Goal: Communication & Community: Answer question/provide support

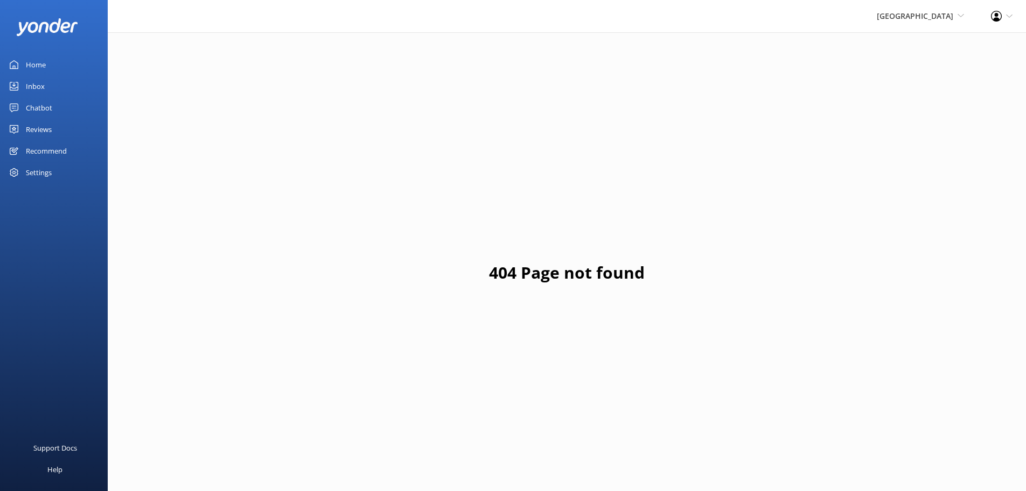
click at [37, 126] on div "Reviews" at bounding box center [39, 130] width 26 height 22
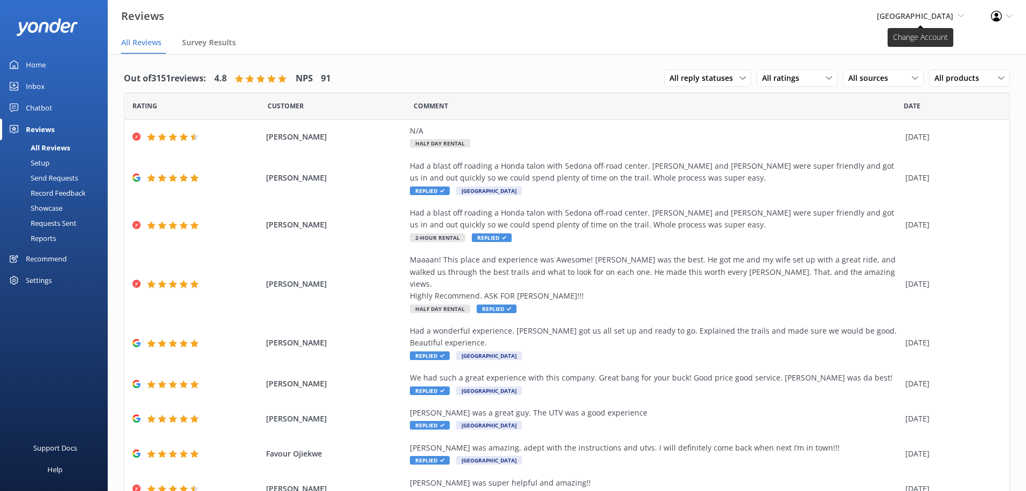
click at [954, 15] on span "Sedona Off-Road Center Sedona Off-Road Center Arizona Safari Jeep Tours Arizona…" at bounding box center [920, 16] width 87 height 12
click at [939, 75] on link "[US_STATE] Safari Jeep Tours" at bounding box center [925, 72] width 108 height 26
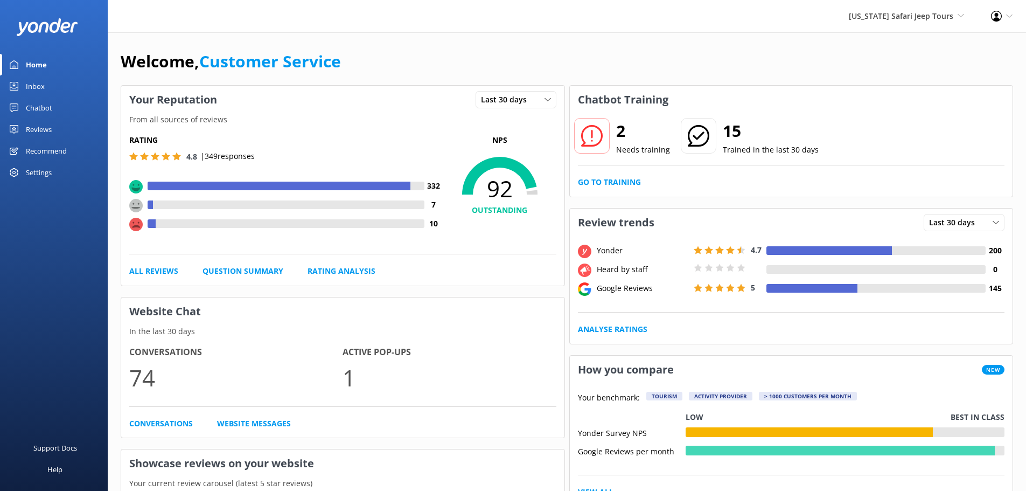
click at [36, 127] on div "Reviews" at bounding box center [39, 130] width 26 height 22
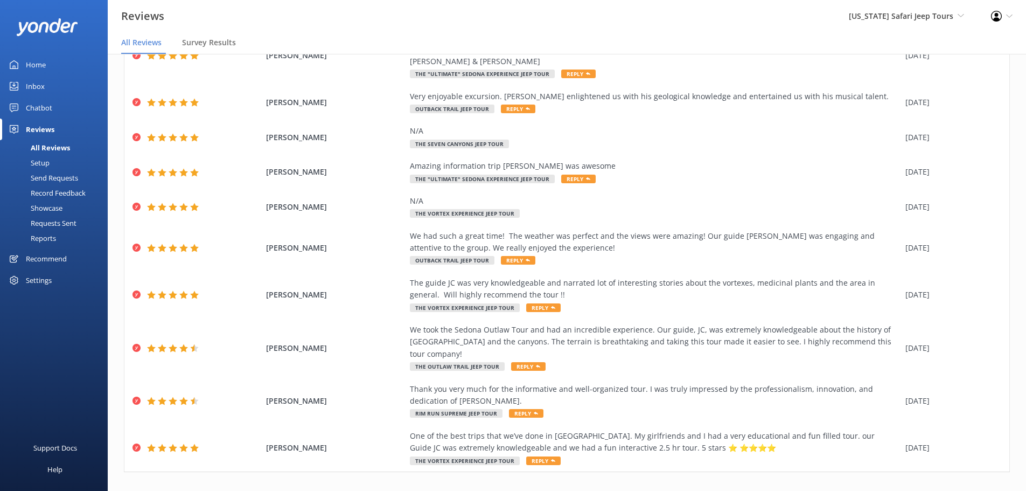
scroll to position [98, 0]
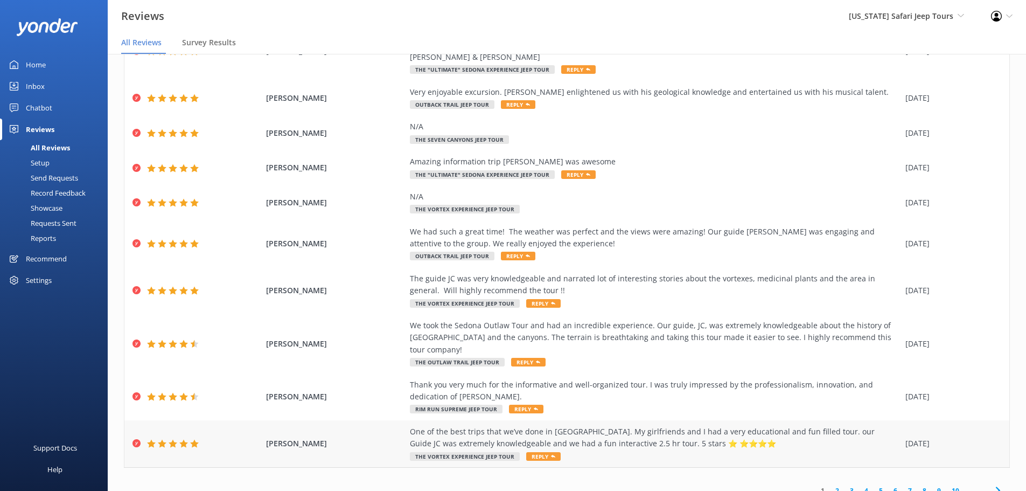
click at [533, 452] on span "Reply" at bounding box center [543, 456] width 34 height 9
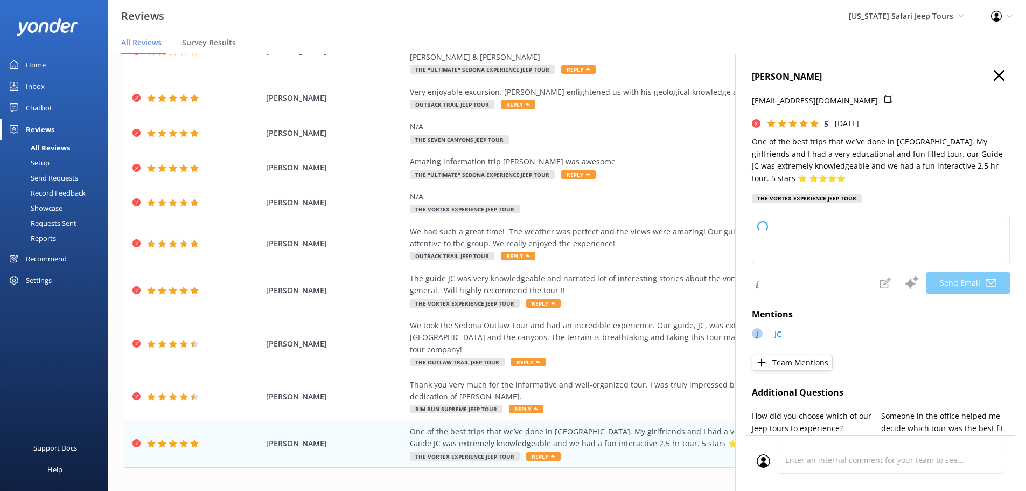
type textarea "Kiran, thanks so much for the awesome review! We’re thrilled you and your girlf…"
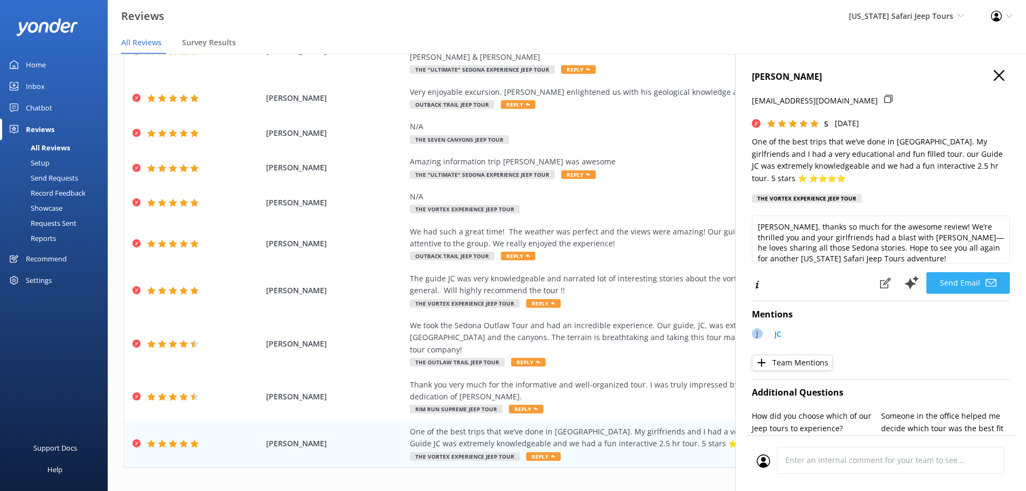
click at [958, 279] on button "Send Email" at bounding box center [969, 283] width 84 height 22
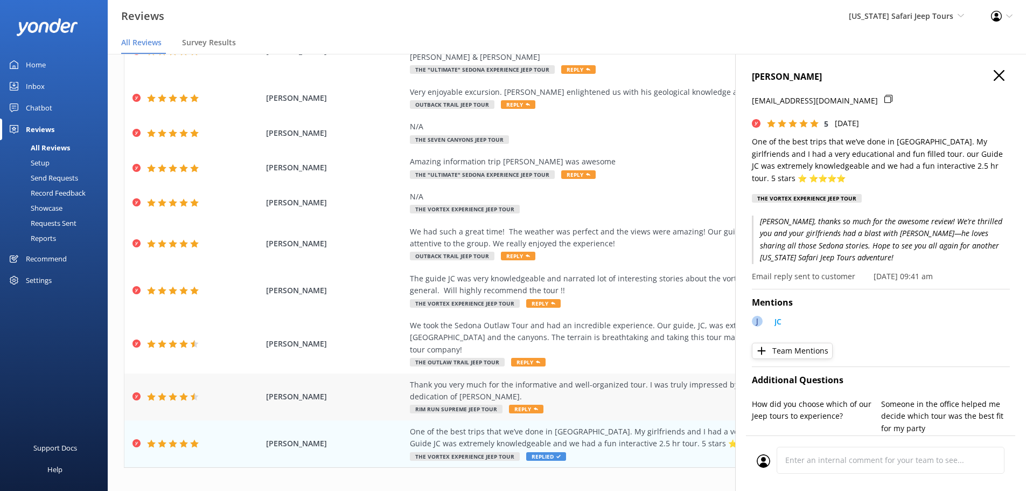
click at [524, 405] on span "Reply" at bounding box center [526, 409] width 34 height 9
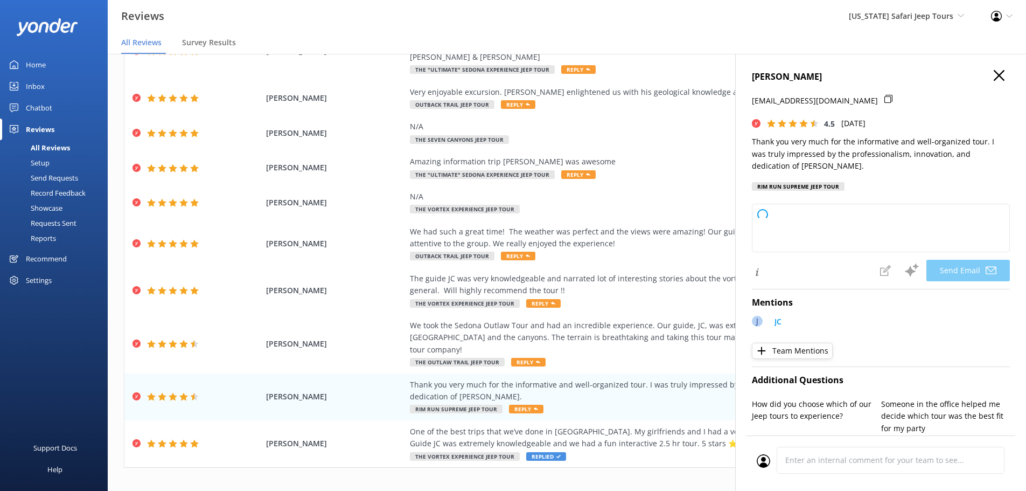
type textarea "Yaron, thanks so much for joining us and for the kind words about JC! We’re luc…"
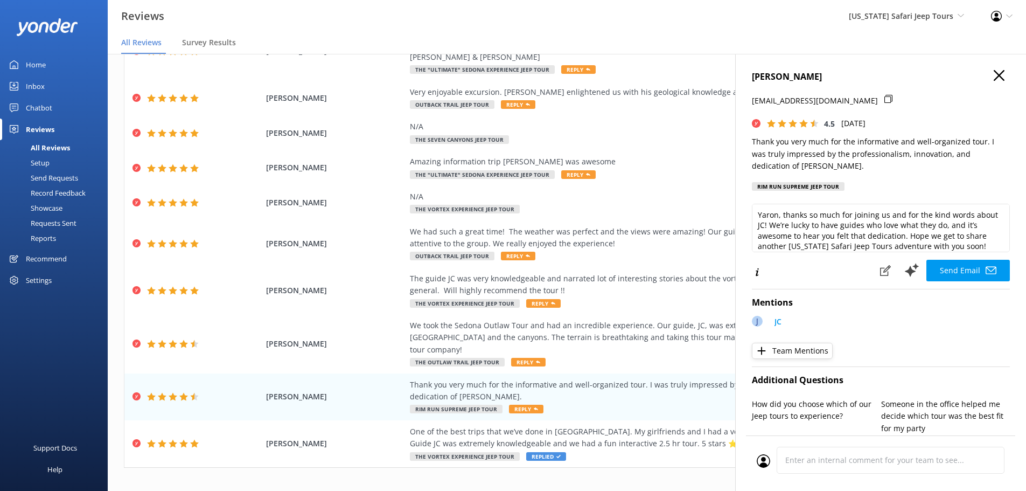
click at [962, 266] on button "Send Email" at bounding box center [969, 271] width 84 height 22
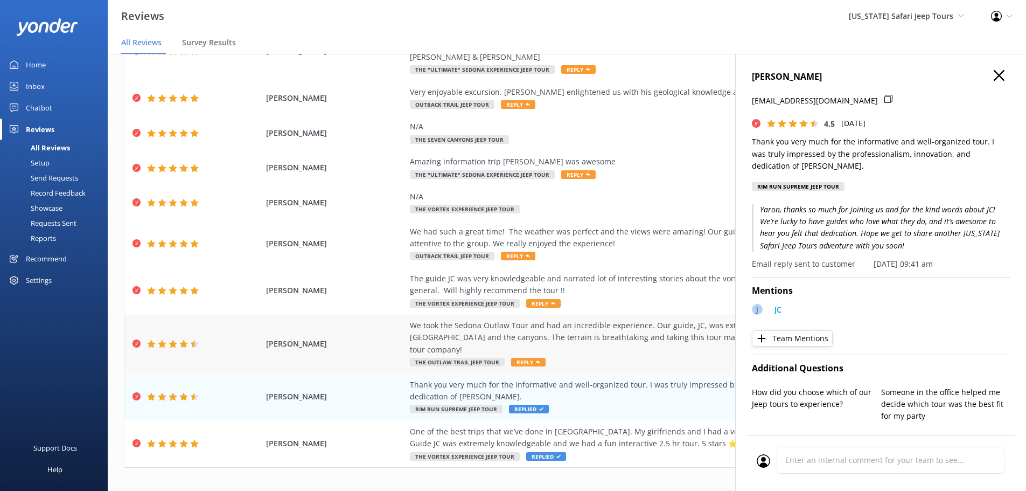
click at [520, 358] on span "Reply" at bounding box center [528, 362] width 34 height 9
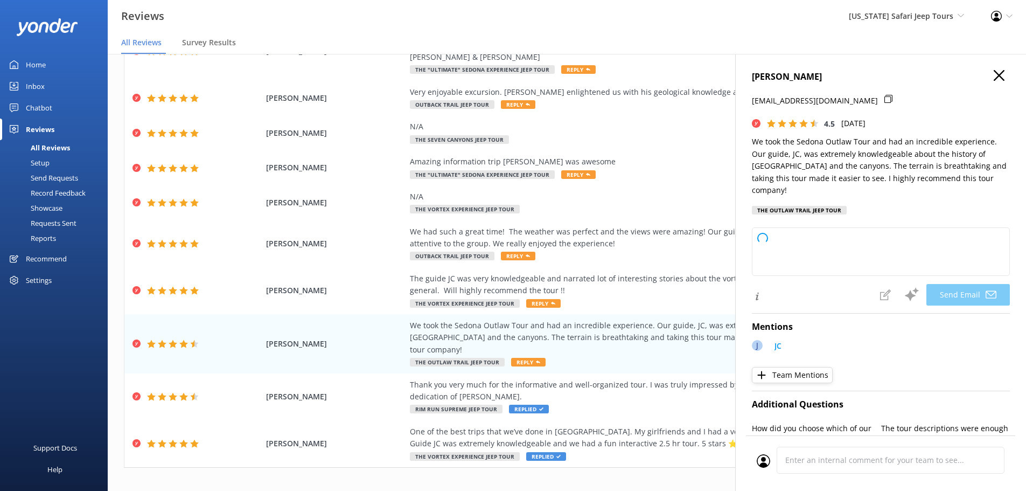
type textarea "Thanks so much for joining us on the Sedona Outlaw Tour, Dawn! We’re thrilled y…"
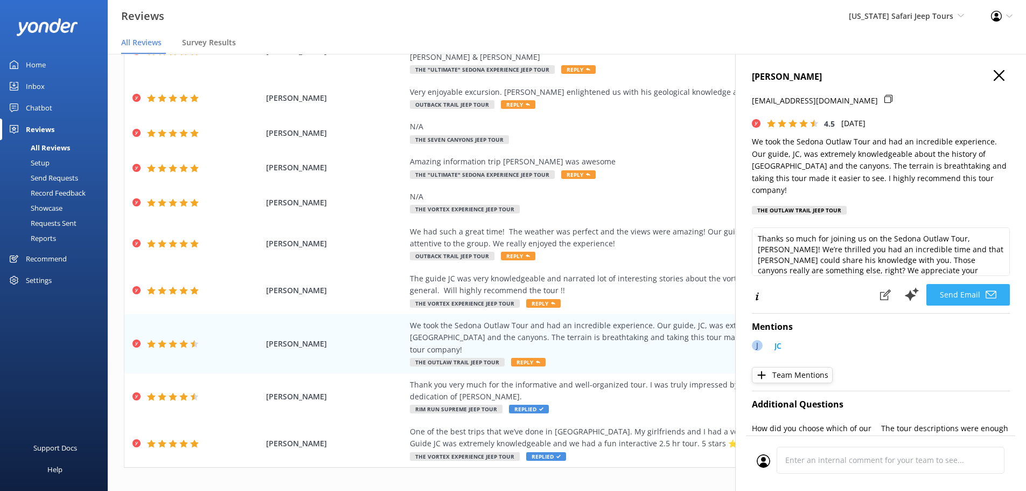
click at [955, 284] on button "Send Email" at bounding box center [969, 295] width 84 height 22
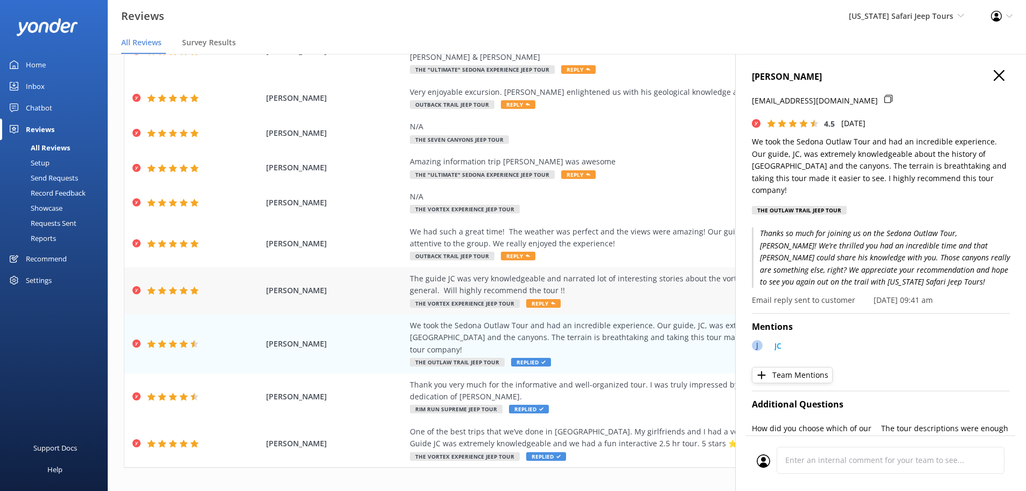
click at [537, 302] on span "Reply" at bounding box center [543, 303] width 34 height 9
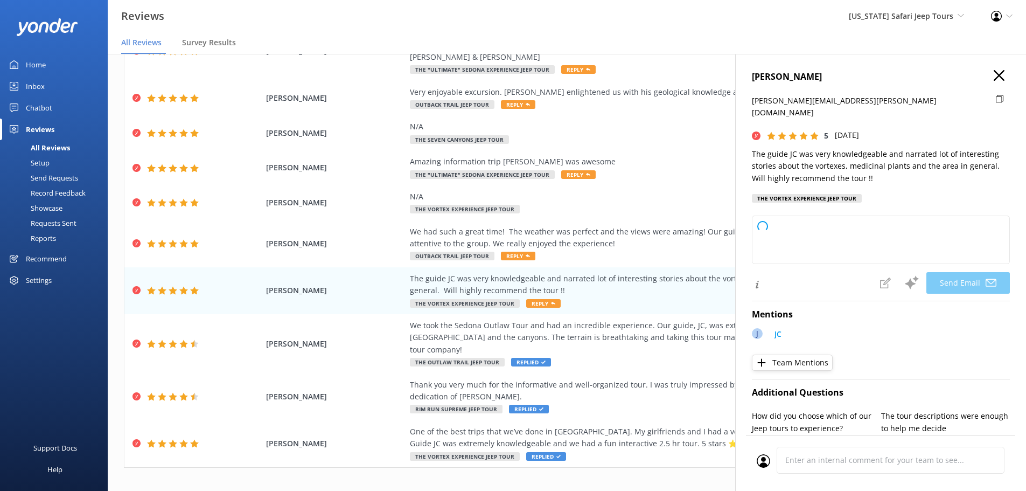
type textarea "Thanks so much, Bhanu! We’re glad you enjoyed JC’s stories and all the local se…"
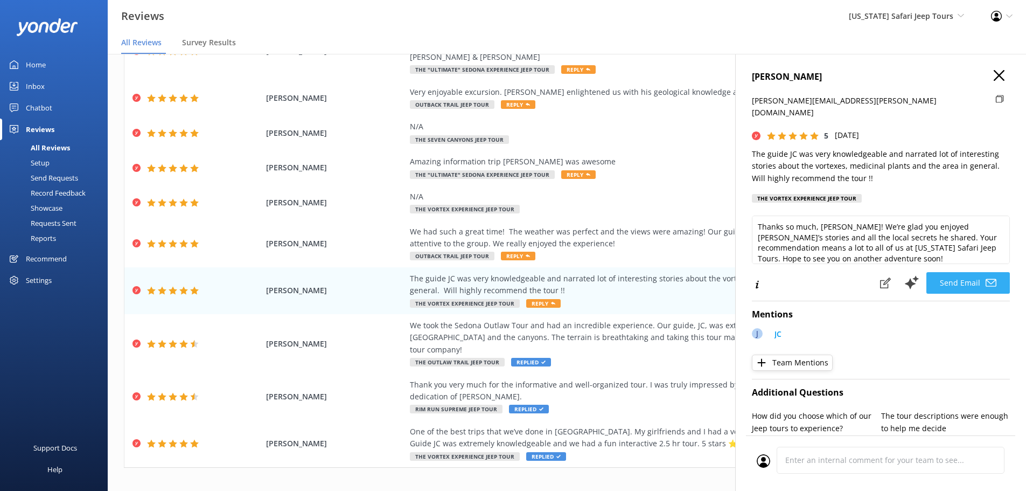
click at [960, 272] on button "Send Email" at bounding box center [969, 283] width 84 height 22
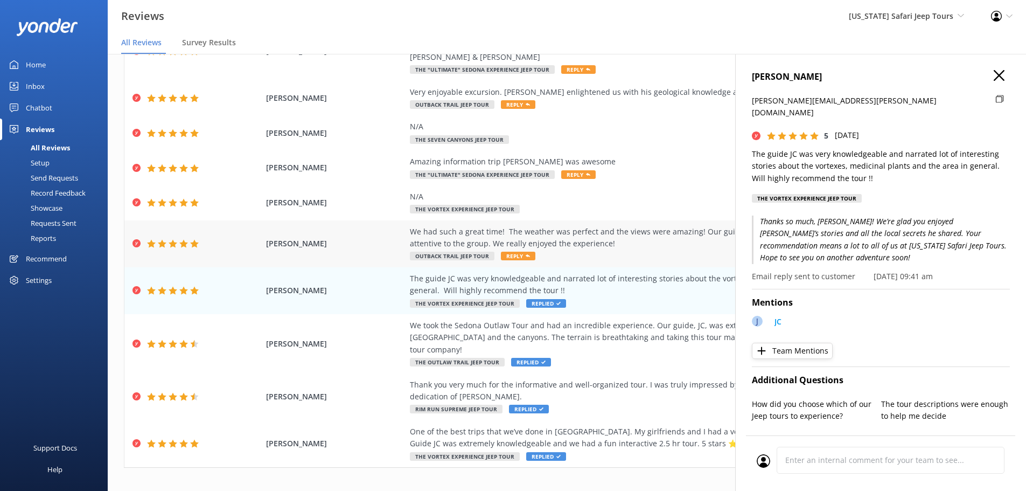
click at [511, 258] on span "Reply" at bounding box center [518, 256] width 34 height 9
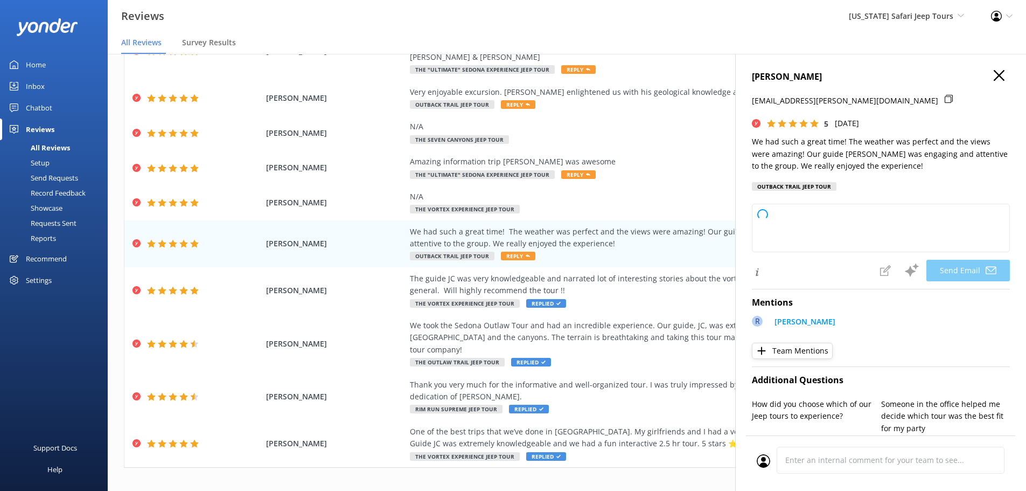
type textarea "Thanks so much, Mike! We’re glad you caught Sedona on a perfect day and got to …"
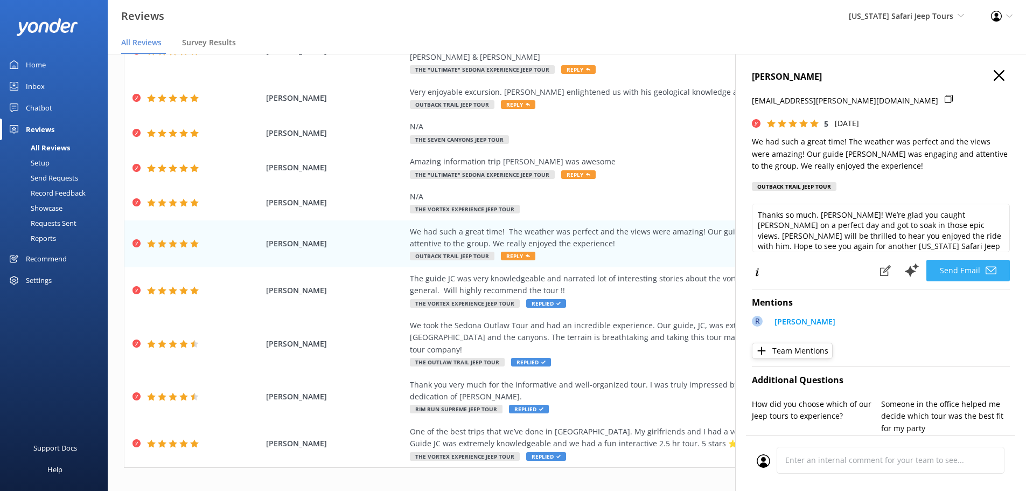
click at [954, 270] on button "Send Email" at bounding box center [969, 271] width 84 height 22
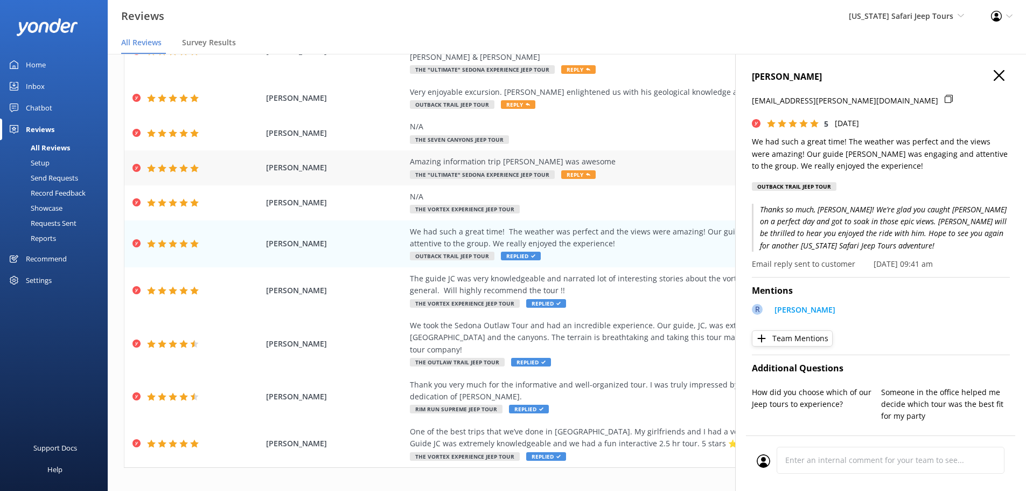
click at [571, 175] on span "Reply" at bounding box center [578, 174] width 34 height 9
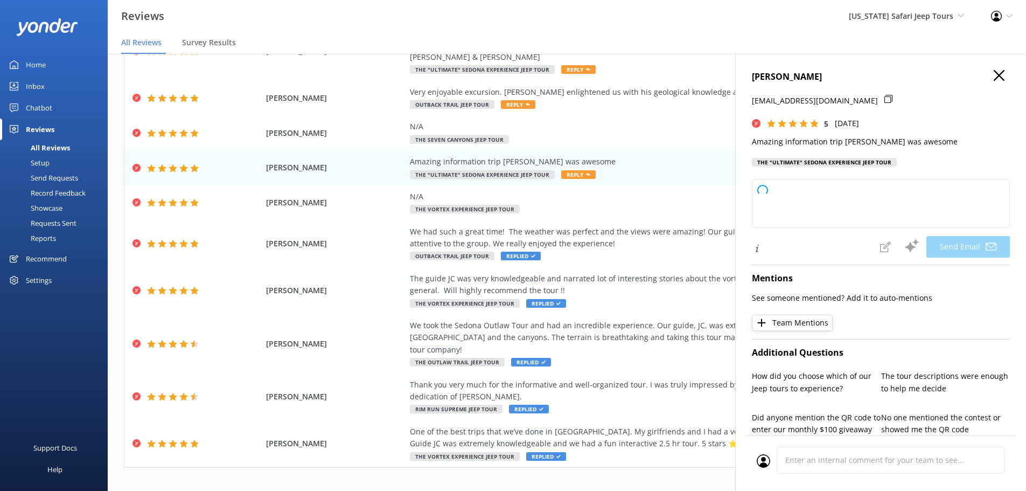
type textarea "Thanks so much, Leslie! We’re glad you had an amazing trip with Jack—he really …"
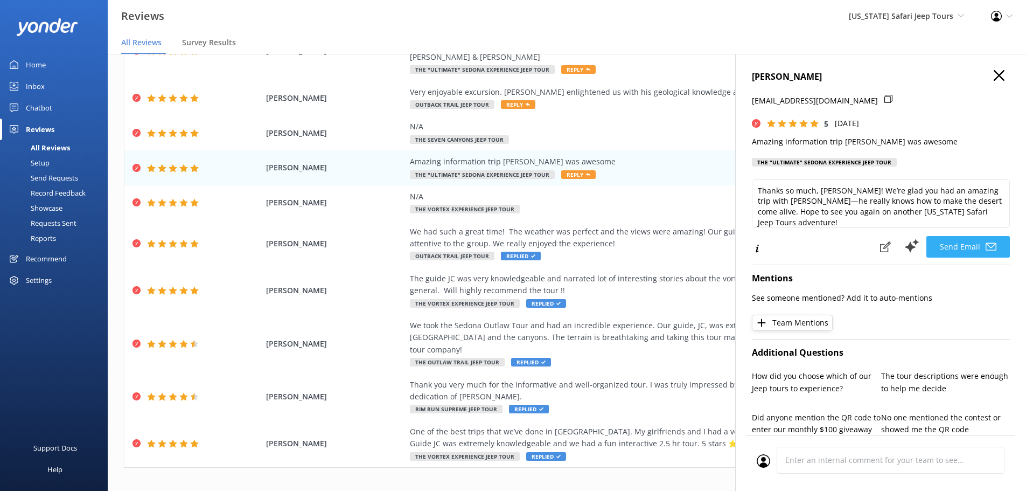
click at [956, 248] on button "Send Email" at bounding box center [969, 247] width 84 height 22
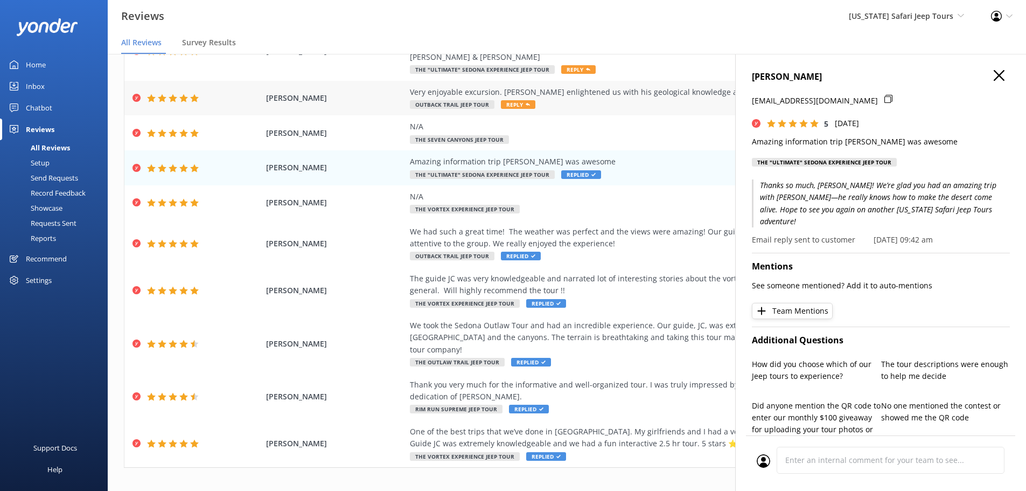
click at [512, 101] on span "Reply" at bounding box center [518, 104] width 34 height 9
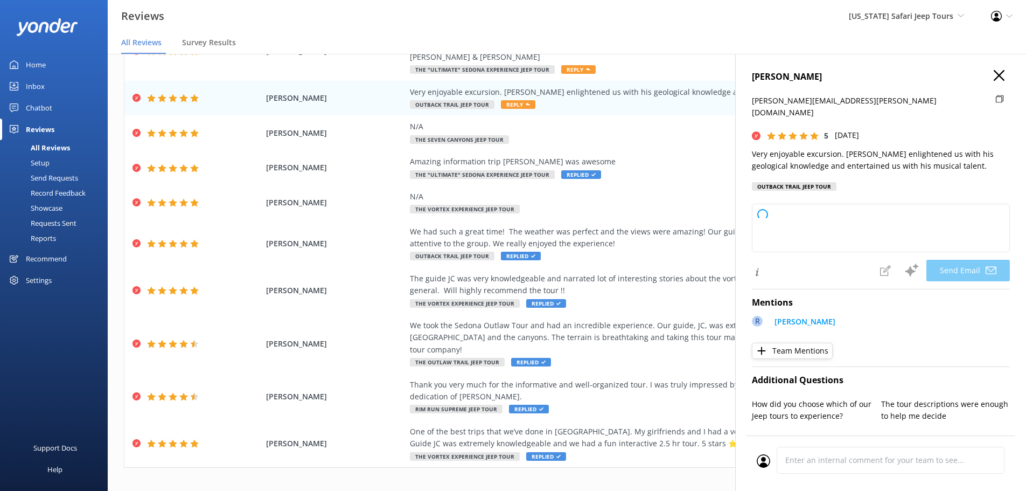
type textarea "Thanks so much, Ray! We’re glad you had a great time out with Rob—he’s got a kn…"
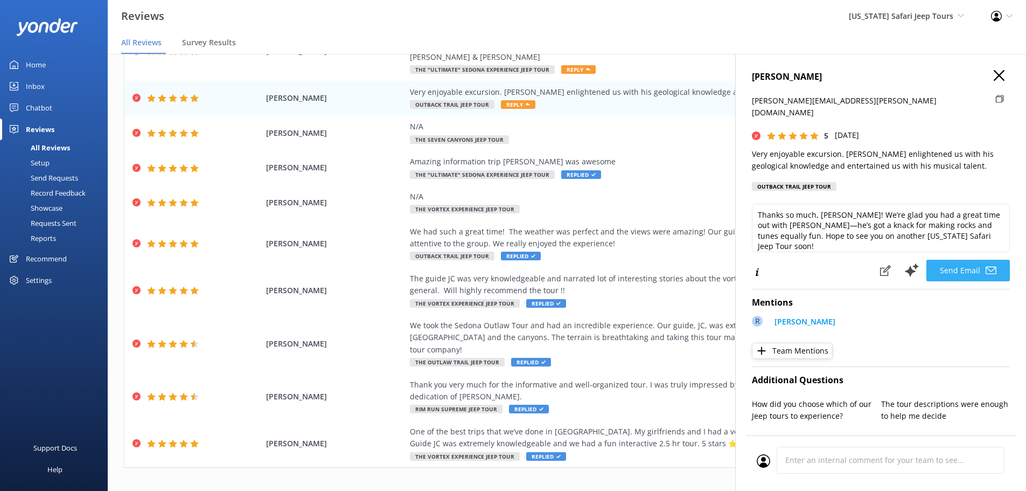
click at [960, 261] on button "Send Email" at bounding box center [969, 271] width 84 height 22
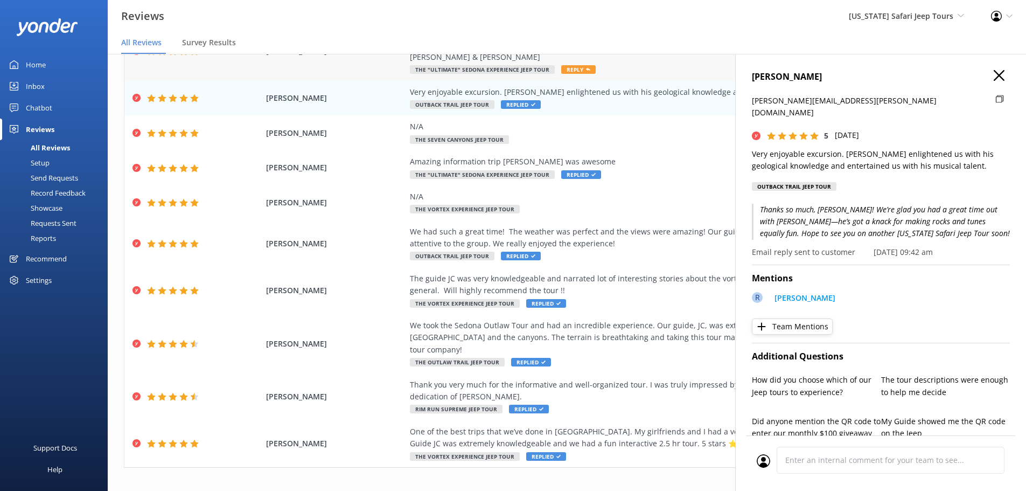
click at [568, 70] on span "Reply" at bounding box center [578, 69] width 34 height 9
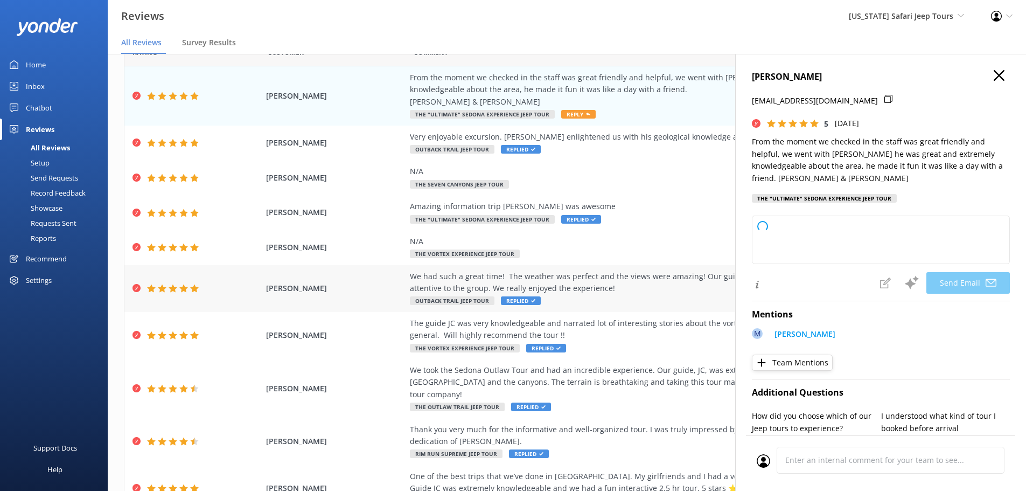
scroll to position [0, 0]
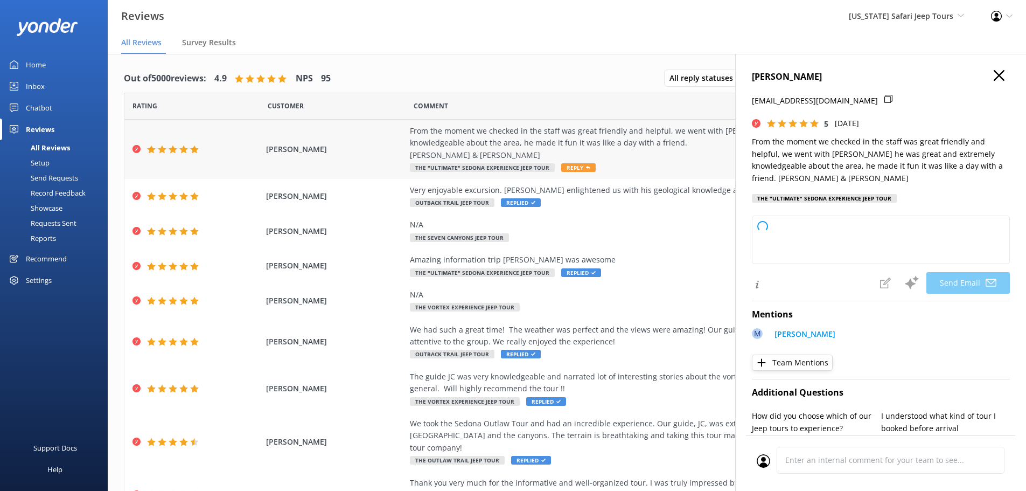
type textarea "Thanks so much, Randy and Caryn! We’re glad you felt right at home with Michael…"
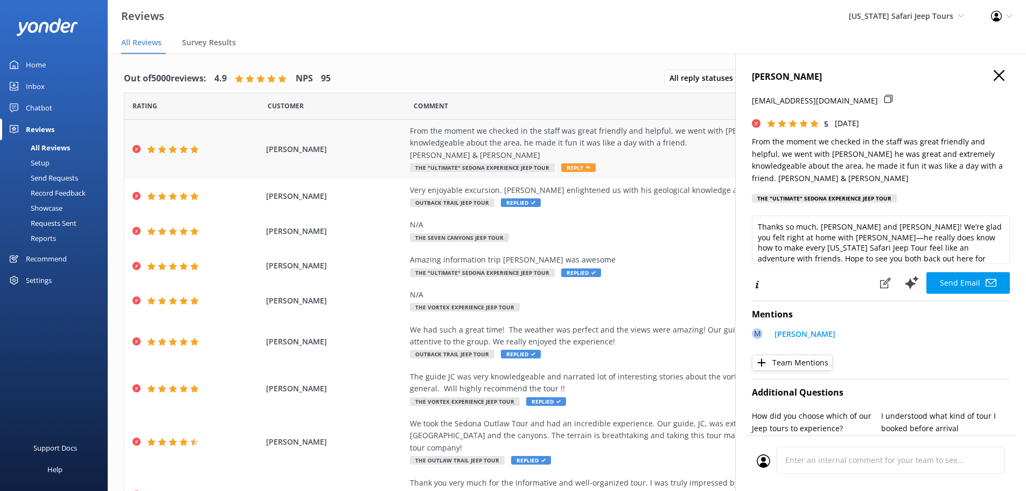
click at [573, 166] on span "Reply" at bounding box center [578, 167] width 34 height 9
click at [957, 285] on button "Send Email" at bounding box center [969, 283] width 84 height 22
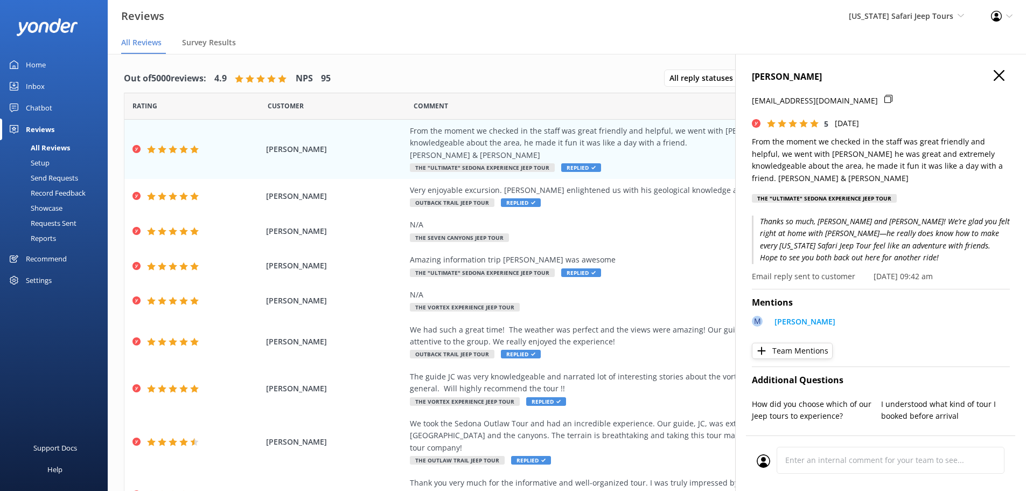
click at [994, 77] on use "button" at bounding box center [999, 75] width 11 height 11
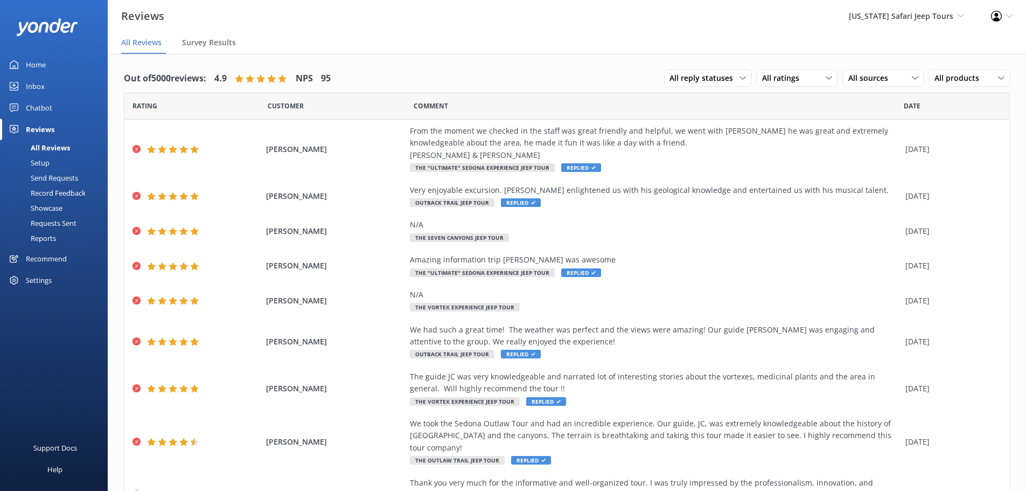
click at [43, 60] on div "Home" at bounding box center [36, 65] width 20 height 22
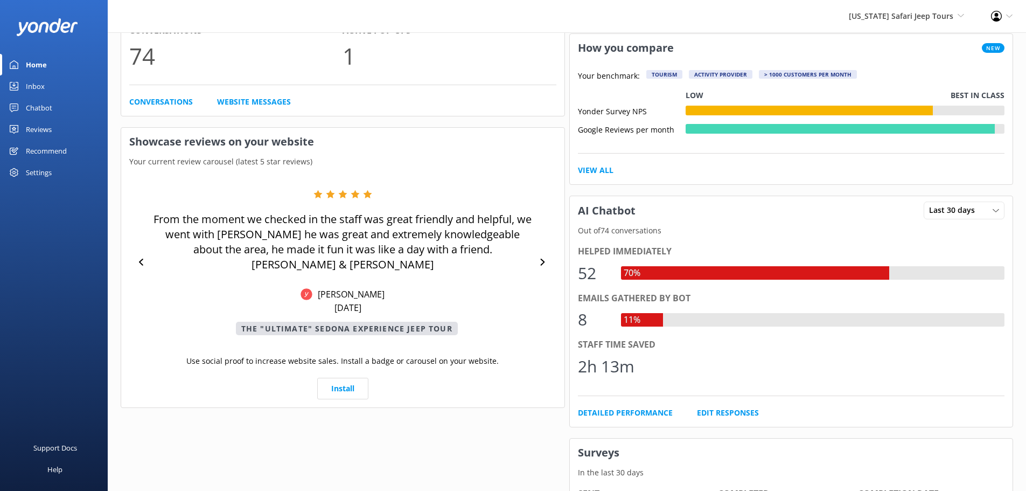
scroll to position [323, 0]
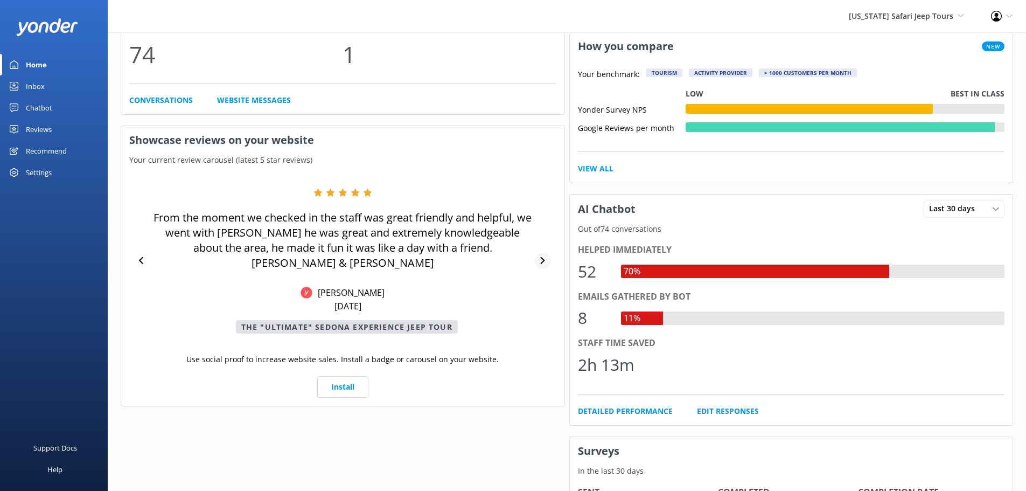
click at [537, 253] on div at bounding box center [543, 261] width 16 height 16
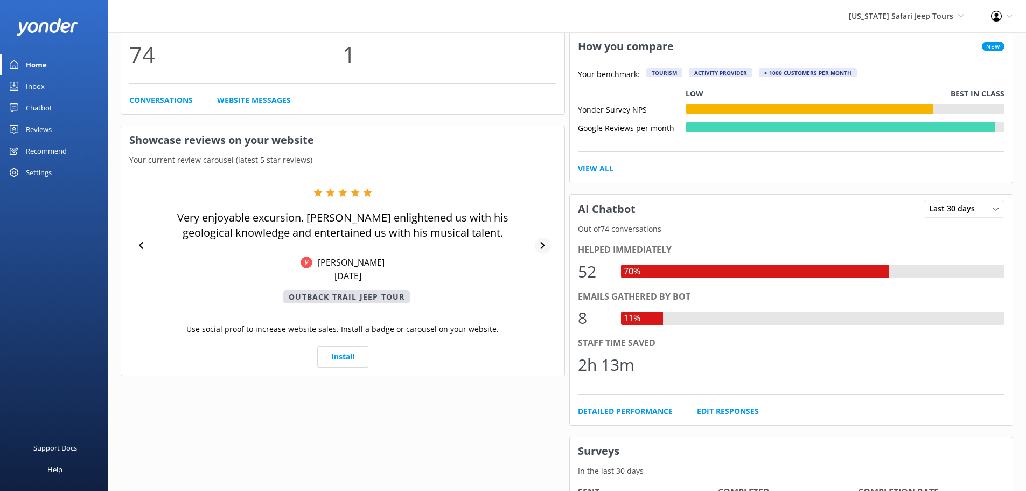
click at [542, 244] on icon at bounding box center [543, 245] width 4 height 7
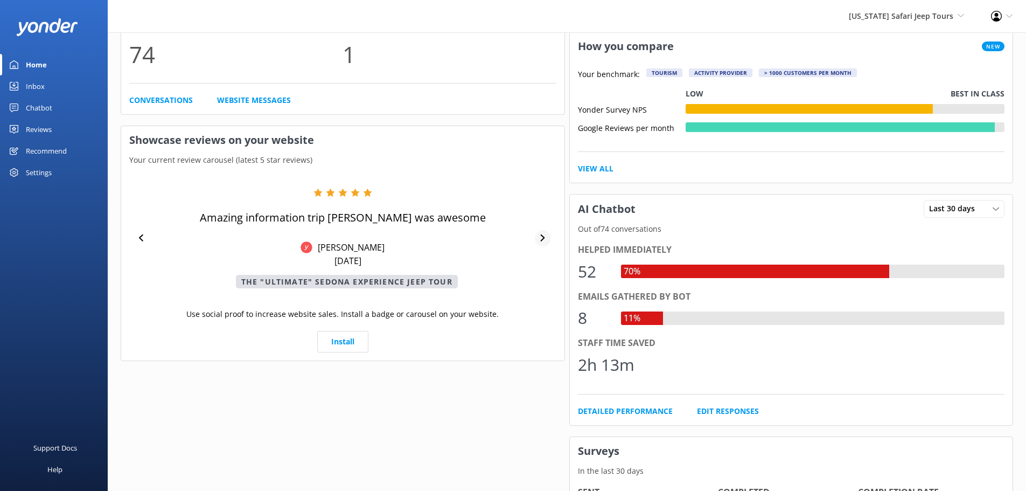
click at [542, 239] on icon at bounding box center [542, 237] width 7 height 7
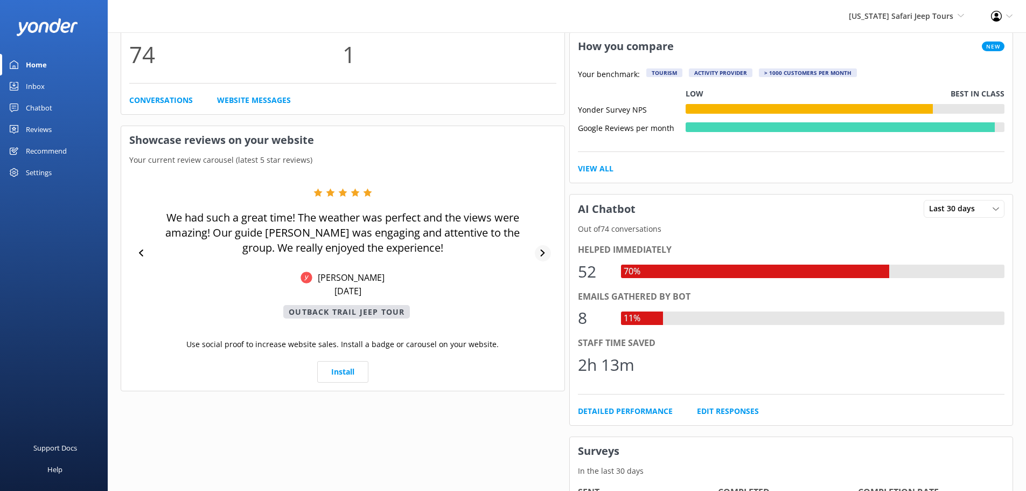
click at [541, 251] on icon at bounding box center [542, 252] width 7 height 7
click at [539, 250] on div at bounding box center [543, 253] width 16 height 16
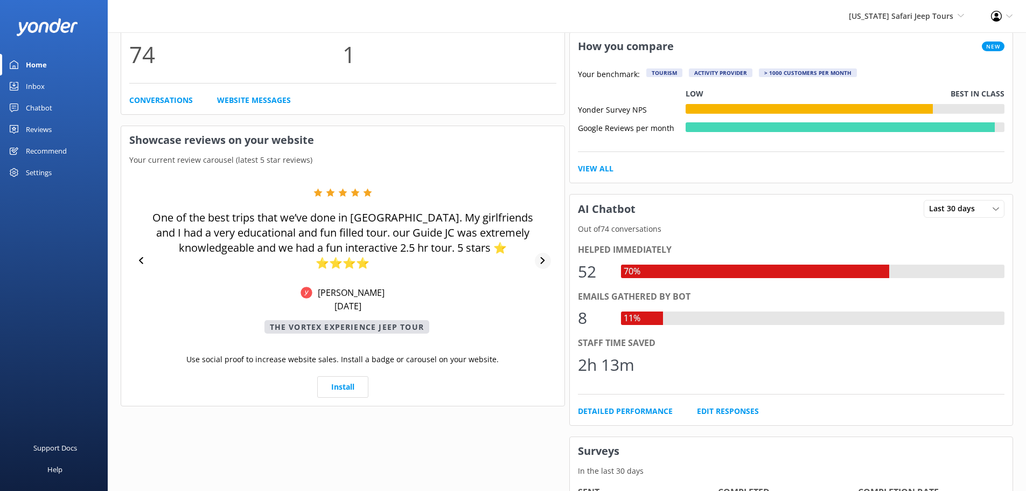
click at [544, 258] on icon at bounding box center [542, 260] width 7 height 7
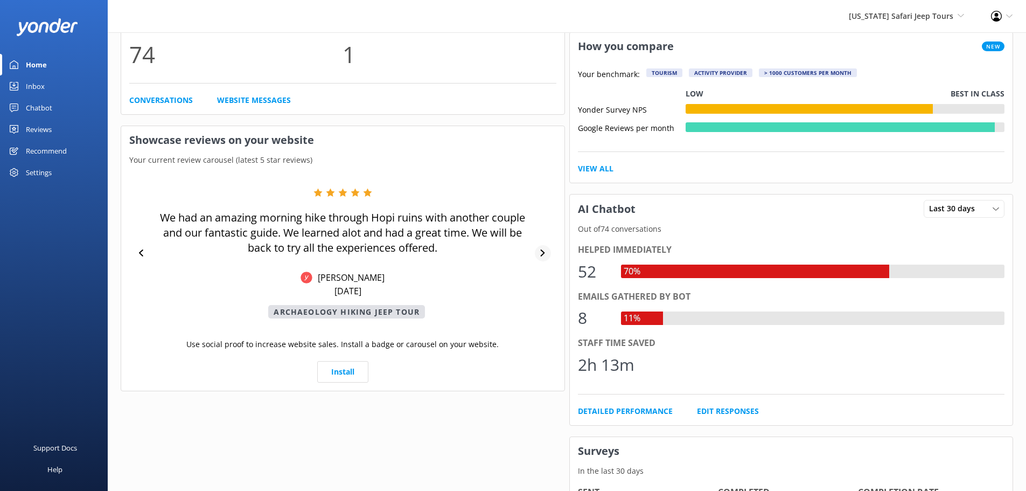
click at [540, 250] on icon at bounding box center [542, 252] width 7 height 7
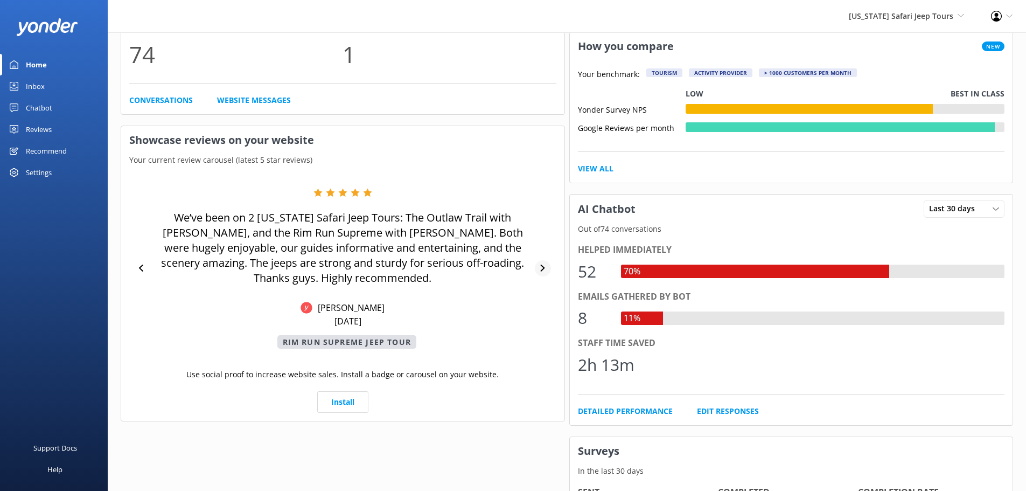
click at [541, 265] on icon at bounding box center [542, 268] width 7 height 7
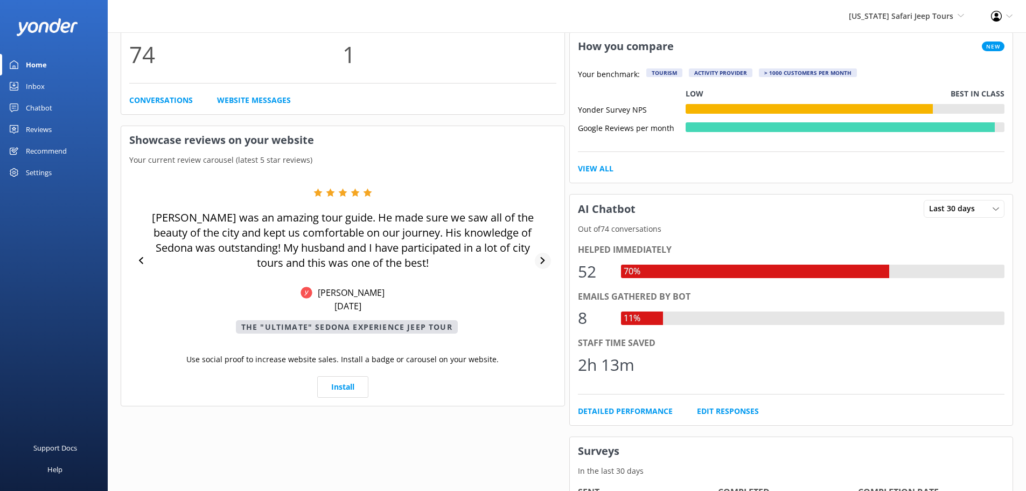
click at [543, 256] on div at bounding box center [543, 261] width 16 height 16
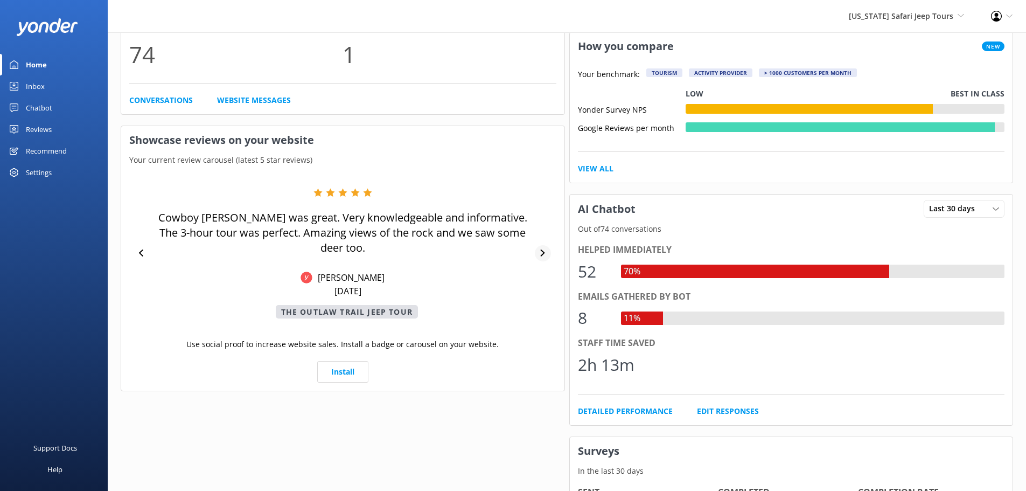
click at [541, 245] on div at bounding box center [543, 253] width 16 height 16
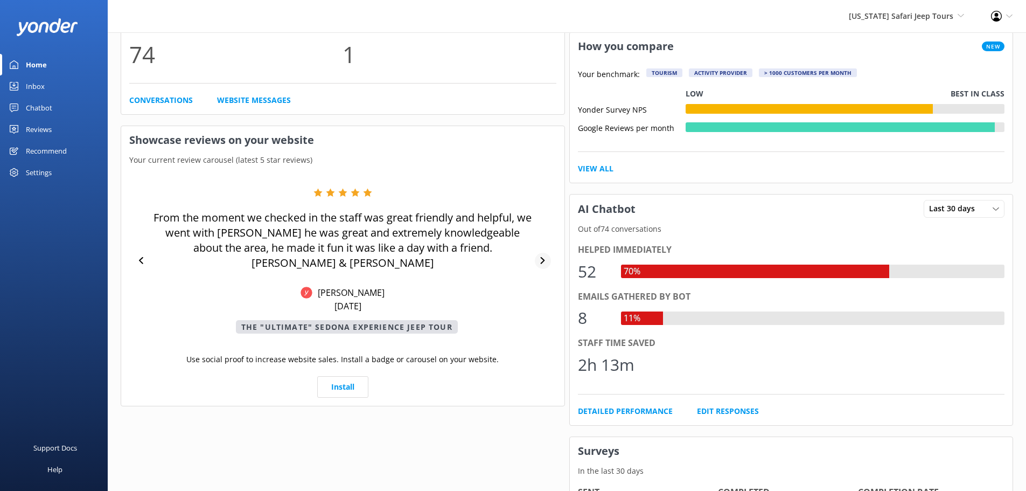
click at [541, 257] on icon at bounding box center [543, 260] width 4 height 7
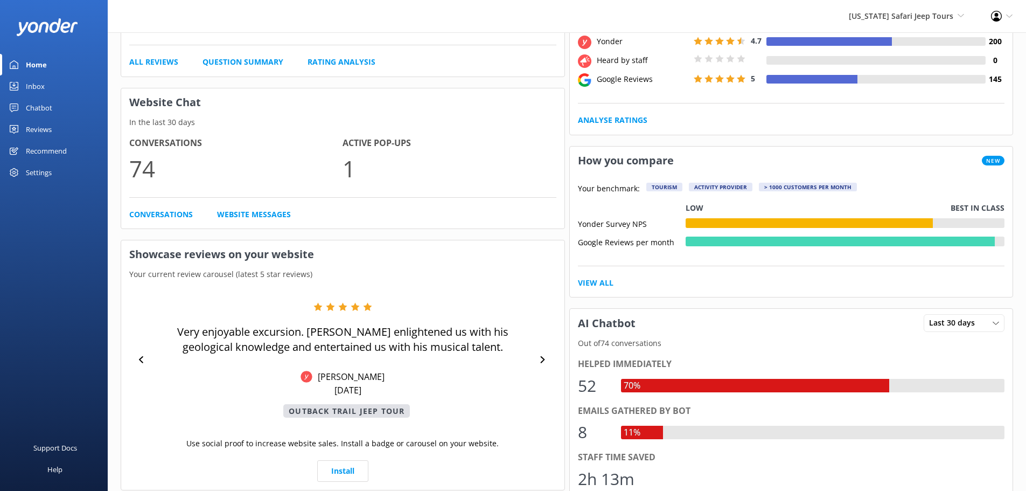
scroll to position [0, 0]
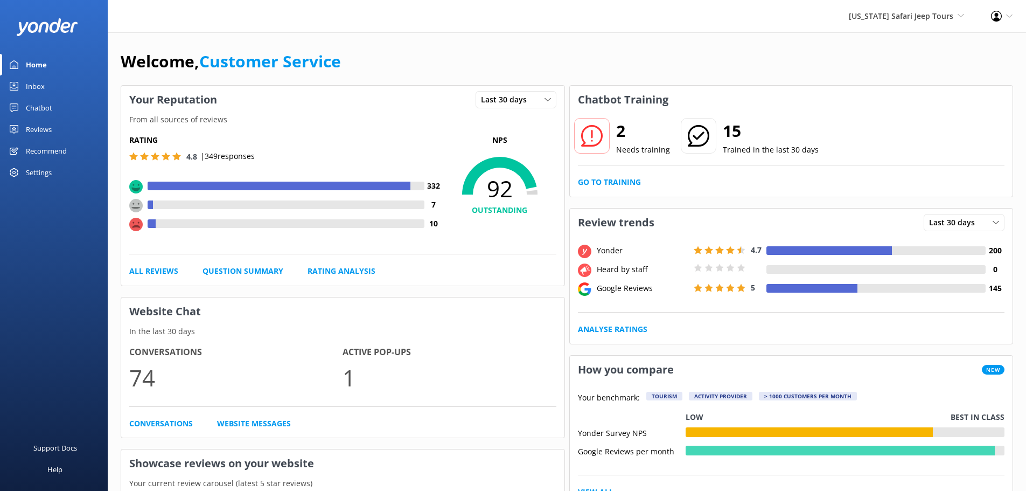
click at [30, 64] on div "Home" at bounding box center [36, 65] width 21 height 22
